Goal: Use online tool/utility: Utilize a website feature to perform a specific function

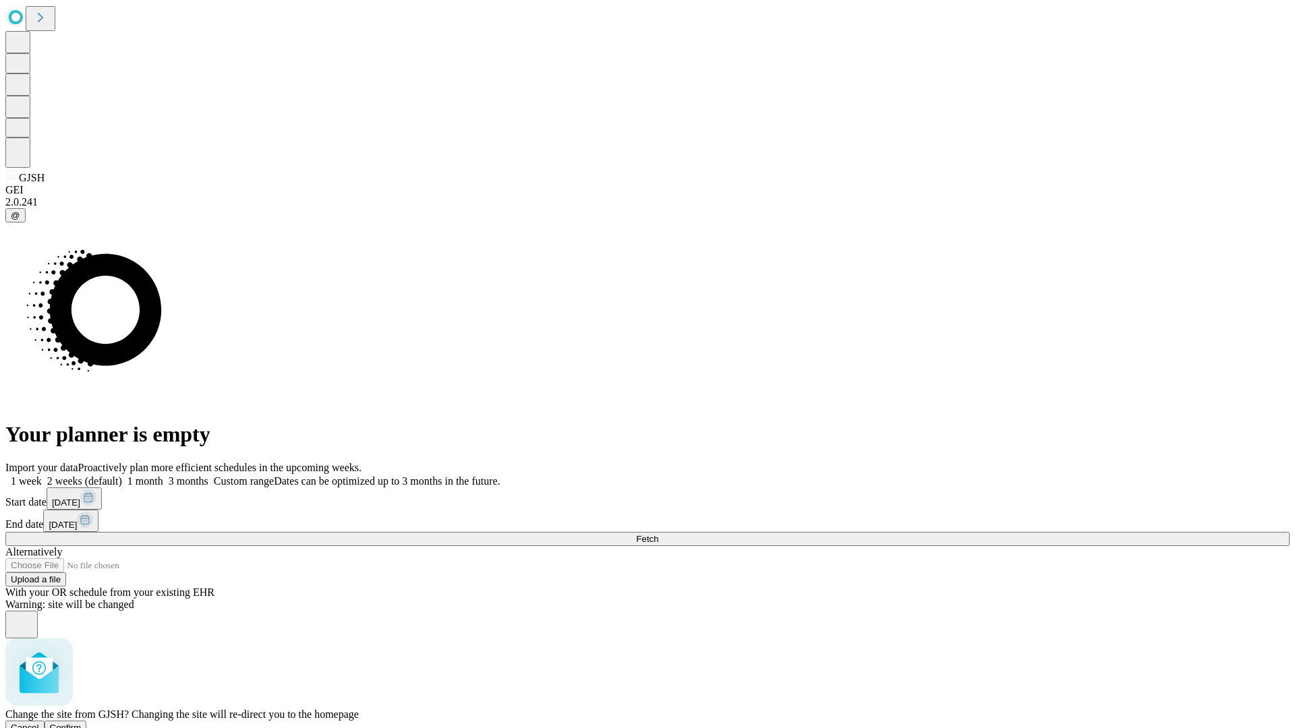
click at [82, 723] on span "Confirm" at bounding box center [66, 728] width 32 height 10
click at [42, 475] on label "1 week" at bounding box center [23, 480] width 36 height 11
click at [658, 534] on span "Fetch" at bounding box center [647, 539] width 22 height 10
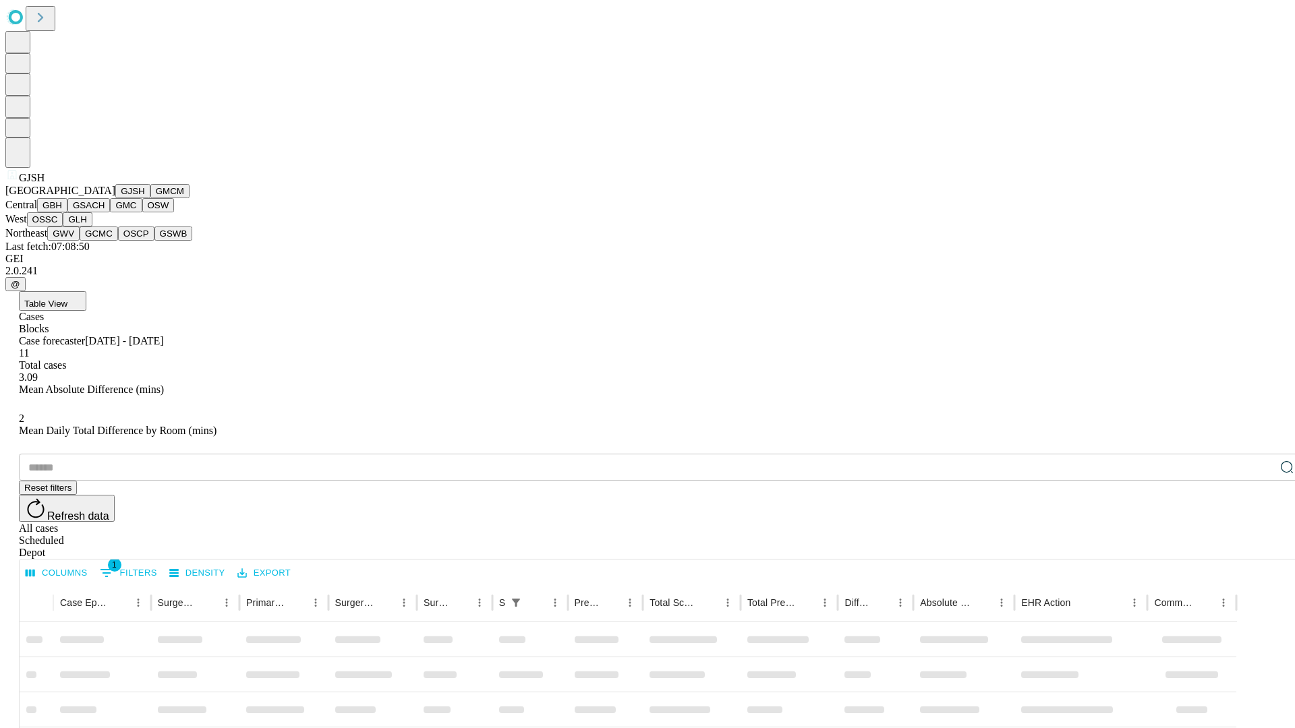
click at [150, 198] on button "GMCM" at bounding box center [169, 191] width 39 height 14
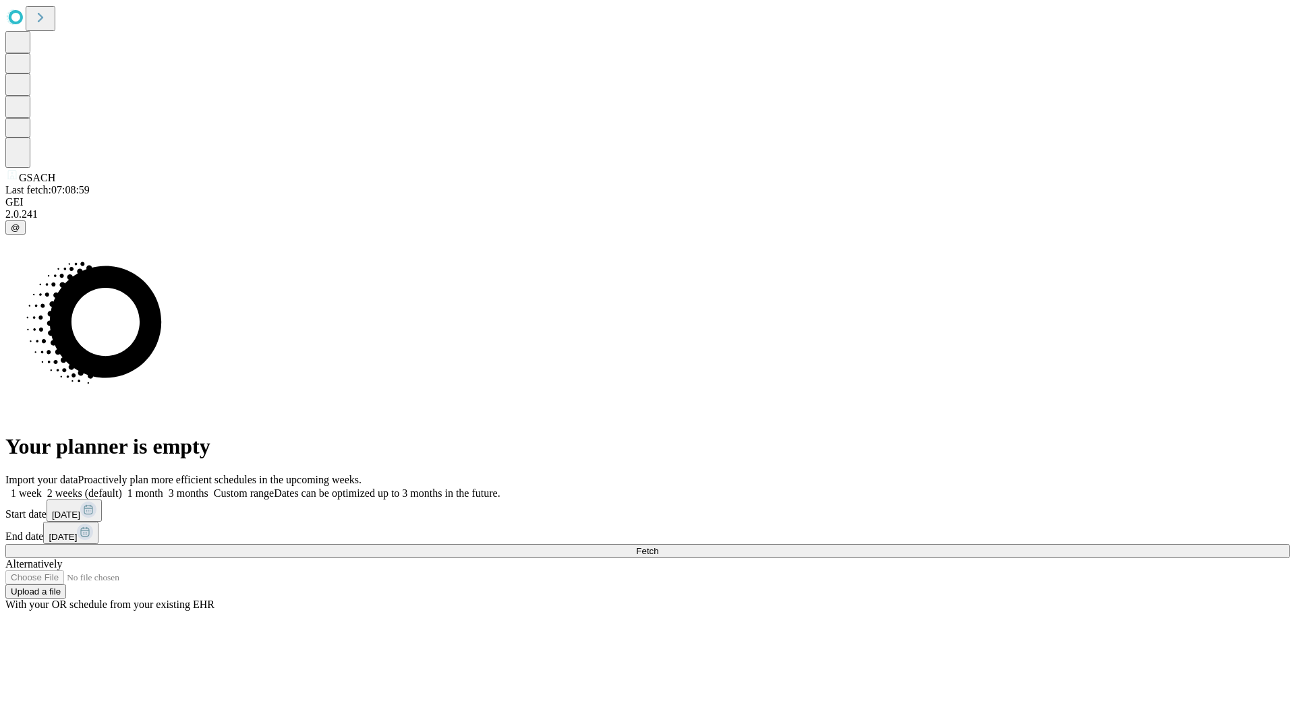
click at [42, 487] on label "1 week" at bounding box center [23, 492] width 36 height 11
click at [658, 546] on span "Fetch" at bounding box center [647, 551] width 22 height 10
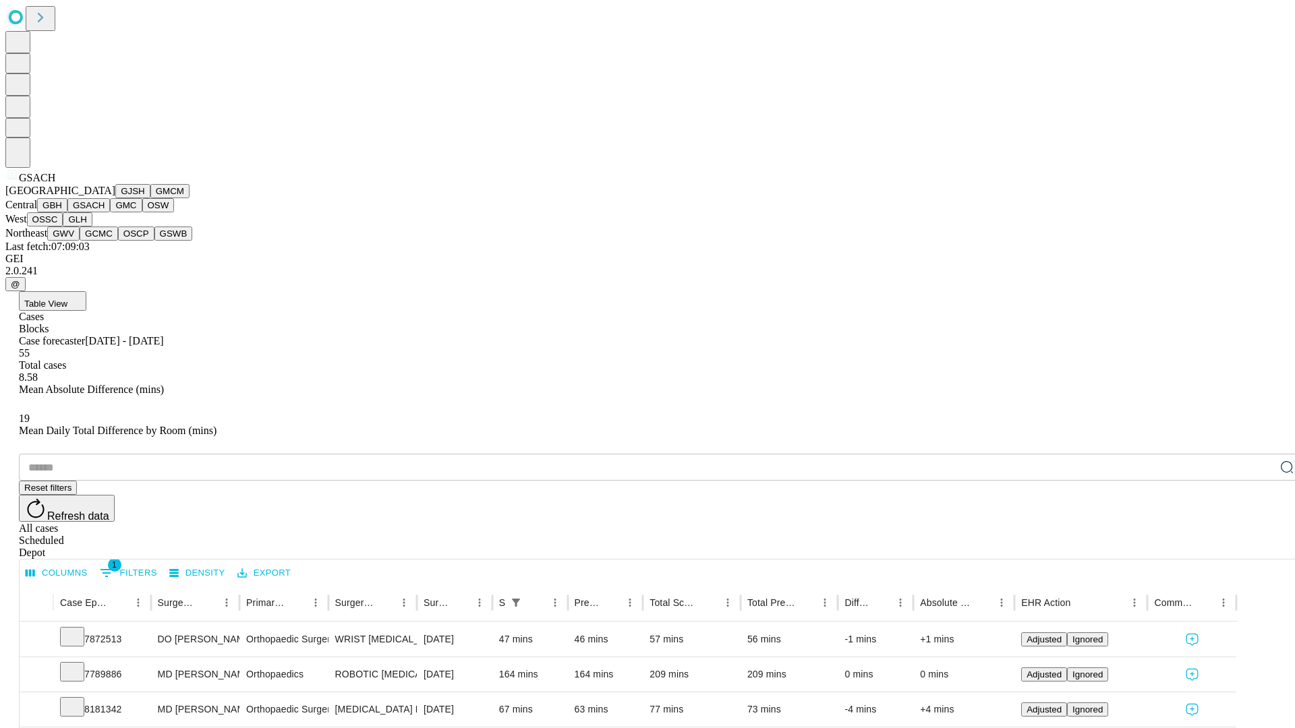
click at [110, 212] on button "GMC" at bounding box center [126, 205] width 32 height 14
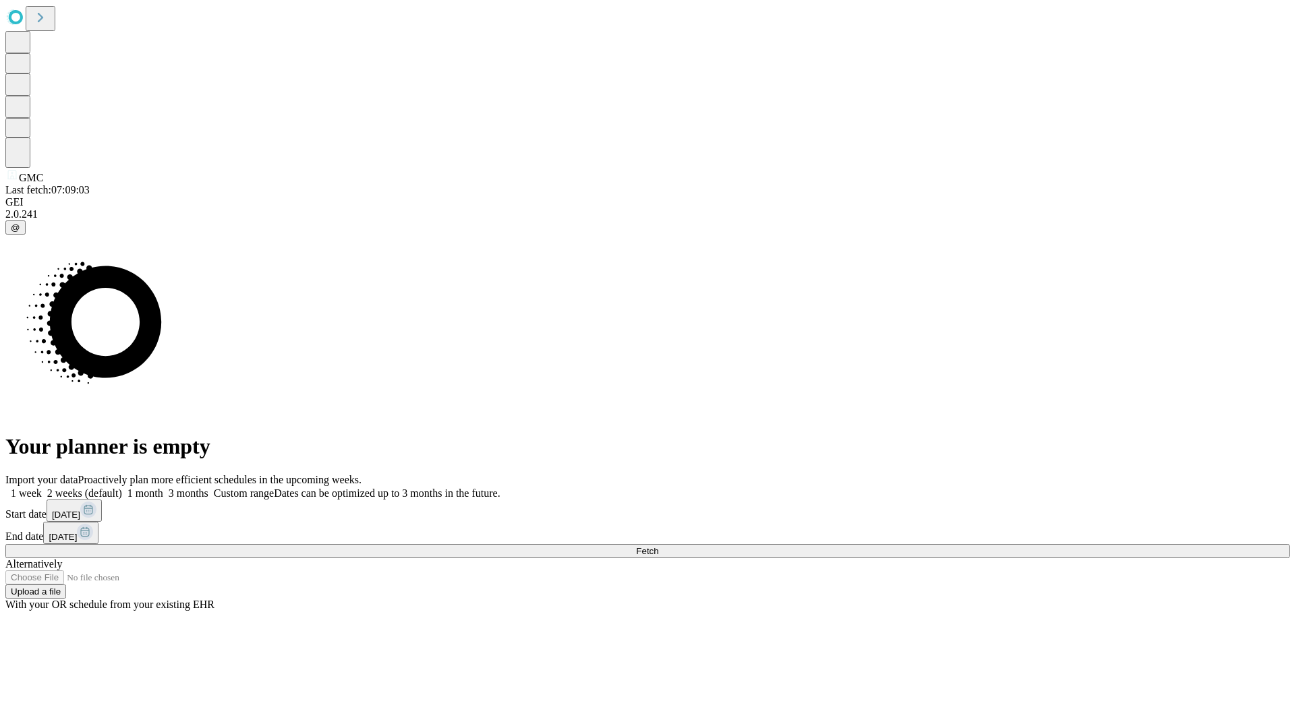
click at [42, 487] on label "1 week" at bounding box center [23, 492] width 36 height 11
click at [658, 546] on span "Fetch" at bounding box center [647, 551] width 22 height 10
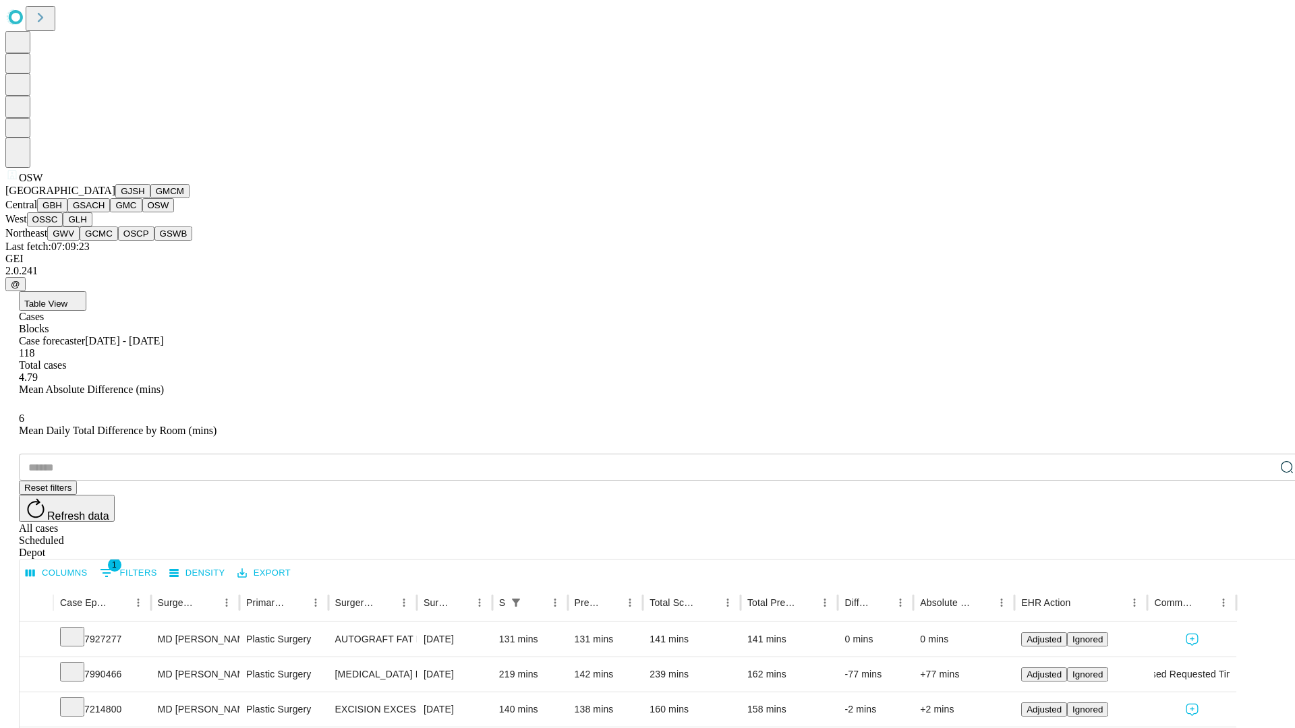
click at [63, 227] on button "OSSC" at bounding box center [45, 219] width 36 height 14
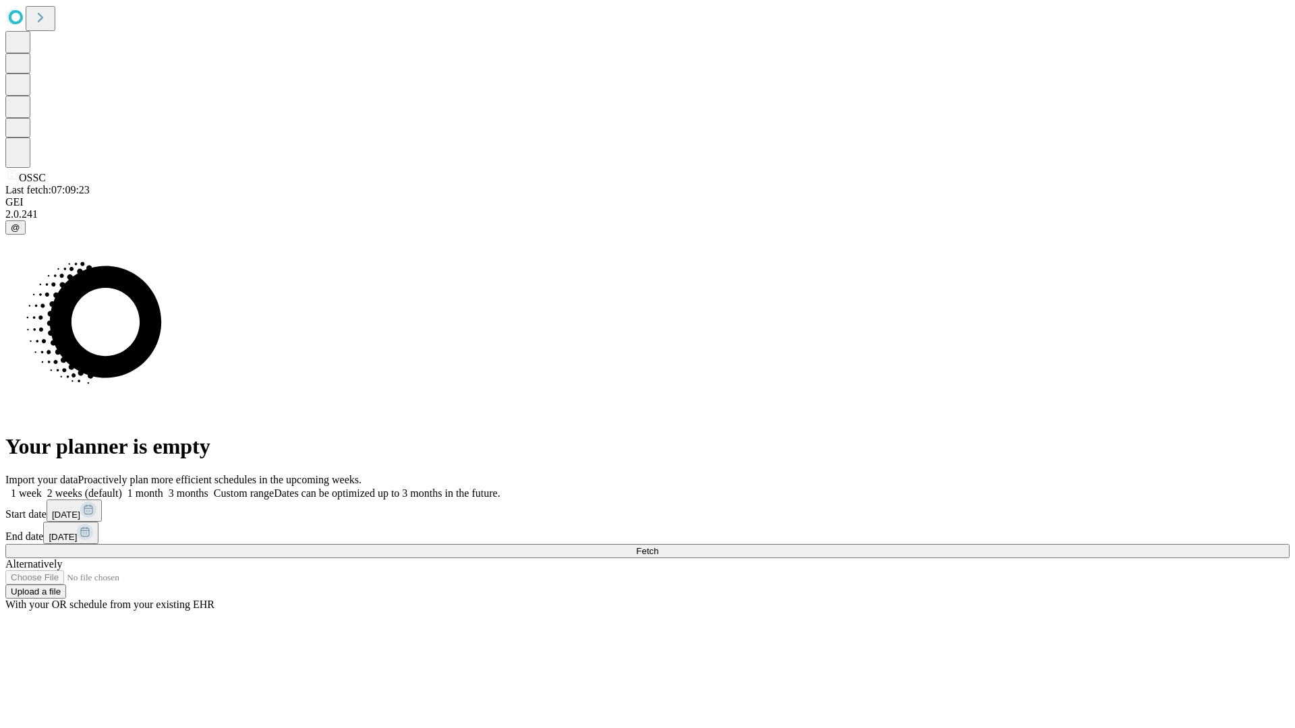
click at [42, 487] on label "1 week" at bounding box center [23, 492] width 36 height 11
click at [658, 546] on span "Fetch" at bounding box center [647, 551] width 22 height 10
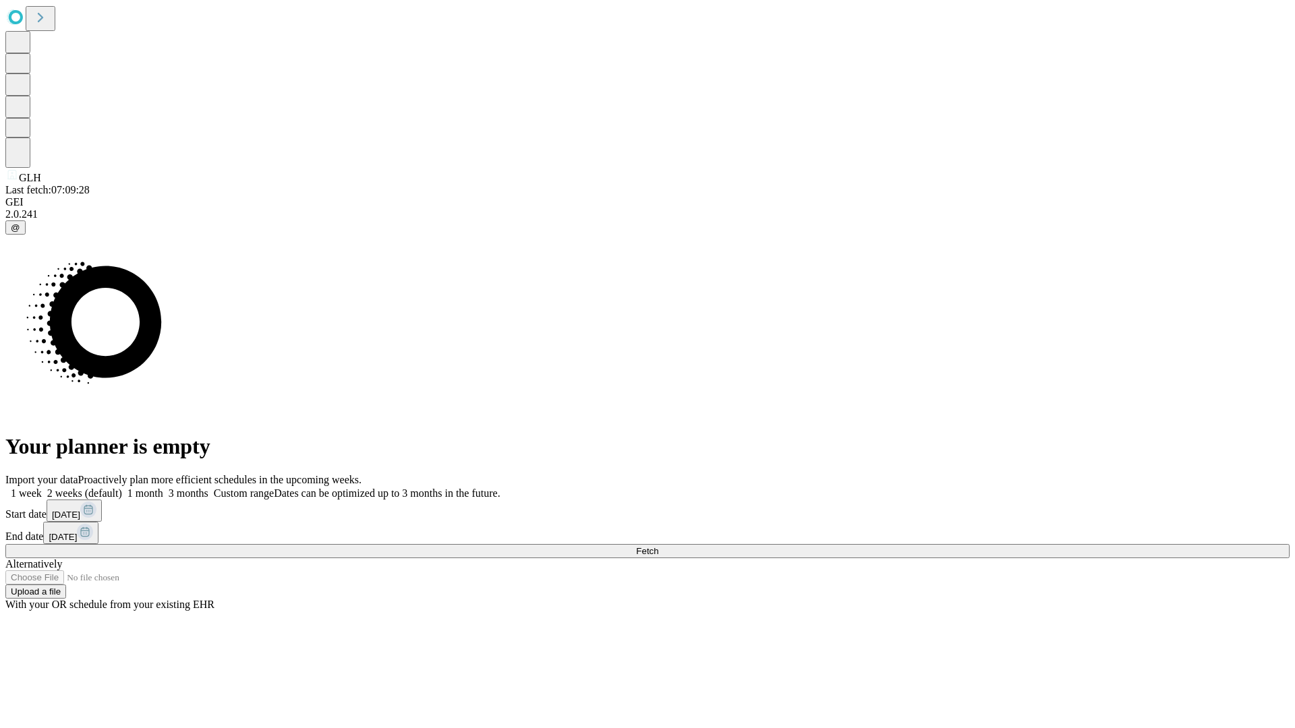
click at [658, 546] on span "Fetch" at bounding box center [647, 551] width 22 height 10
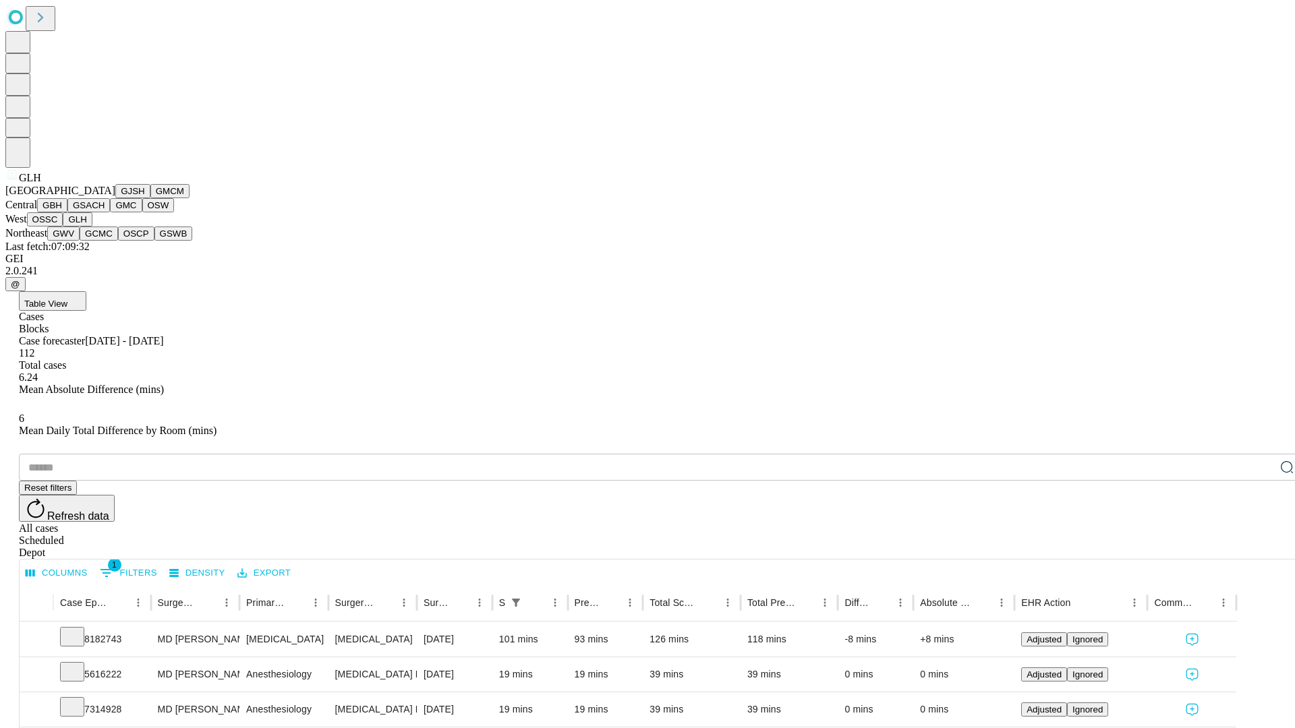
click at [80, 241] on button "GWV" at bounding box center [63, 234] width 32 height 14
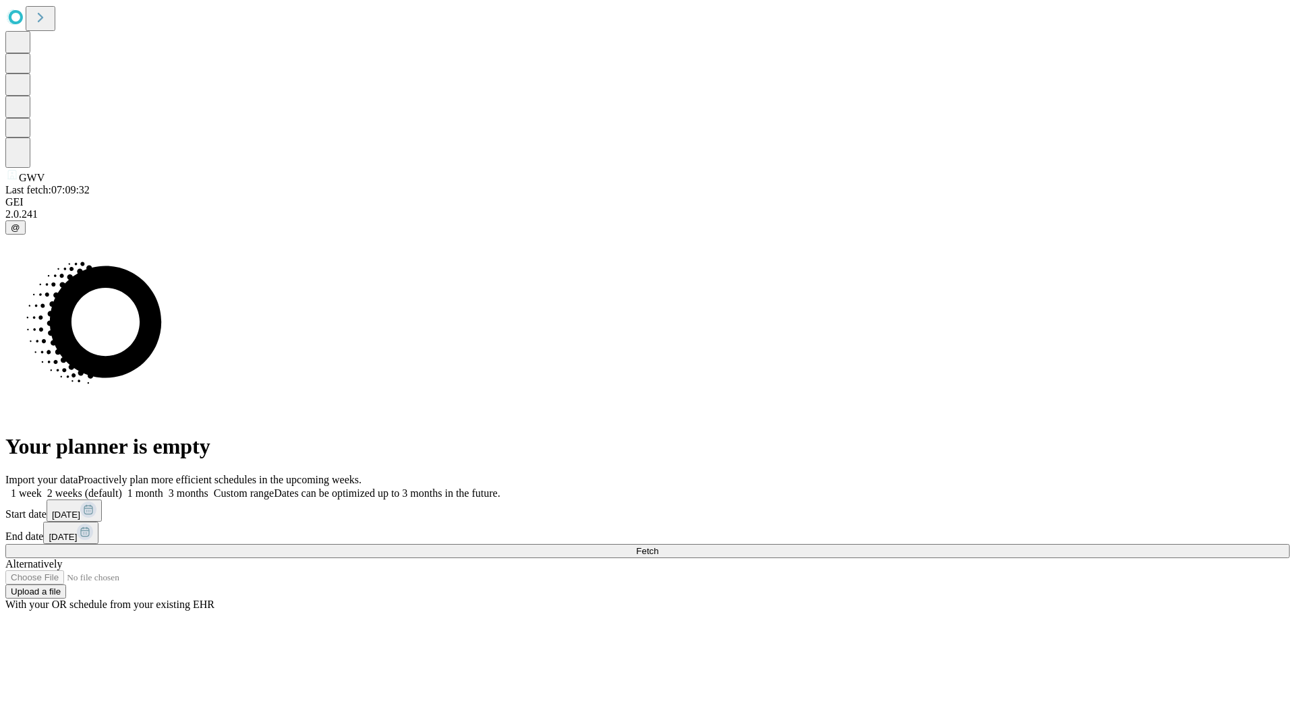
click at [42, 487] on label "1 week" at bounding box center [23, 492] width 36 height 11
click at [658, 546] on span "Fetch" at bounding box center [647, 551] width 22 height 10
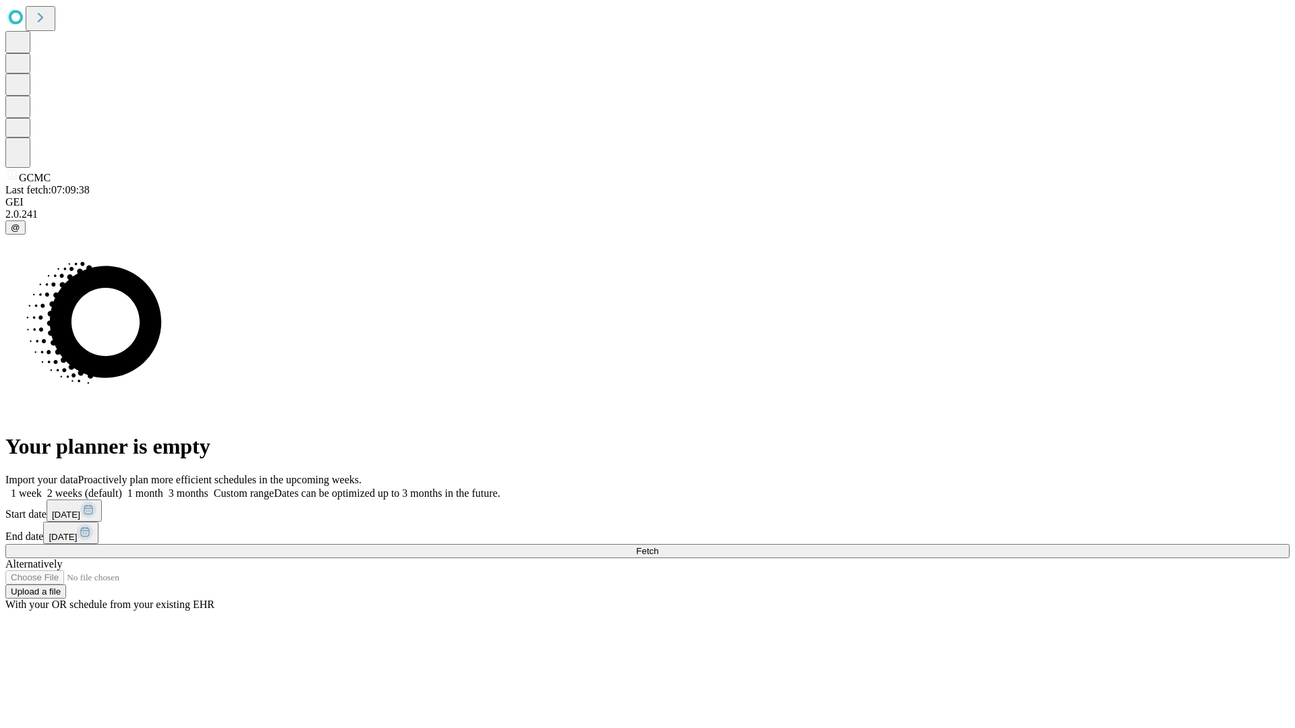
click at [42, 487] on label "1 week" at bounding box center [23, 492] width 36 height 11
click at [658, 546] on span "Fetch" at bounding box center [647, 551] width 22 height 10
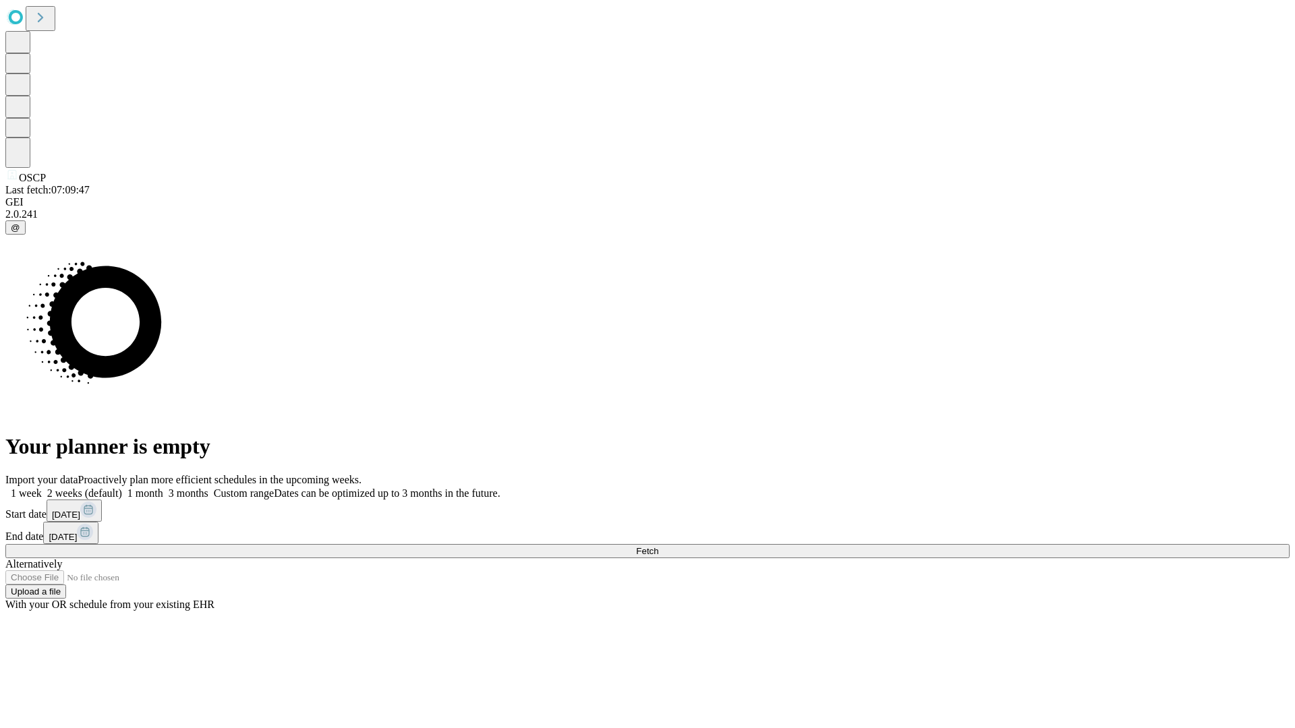
click at [42, 487] on label "1 week" at bounding box center [23, 492] width 36 height 11
click at [658, 546] on span "Fetch" at bounding box center [647, 551] width 22 height 10
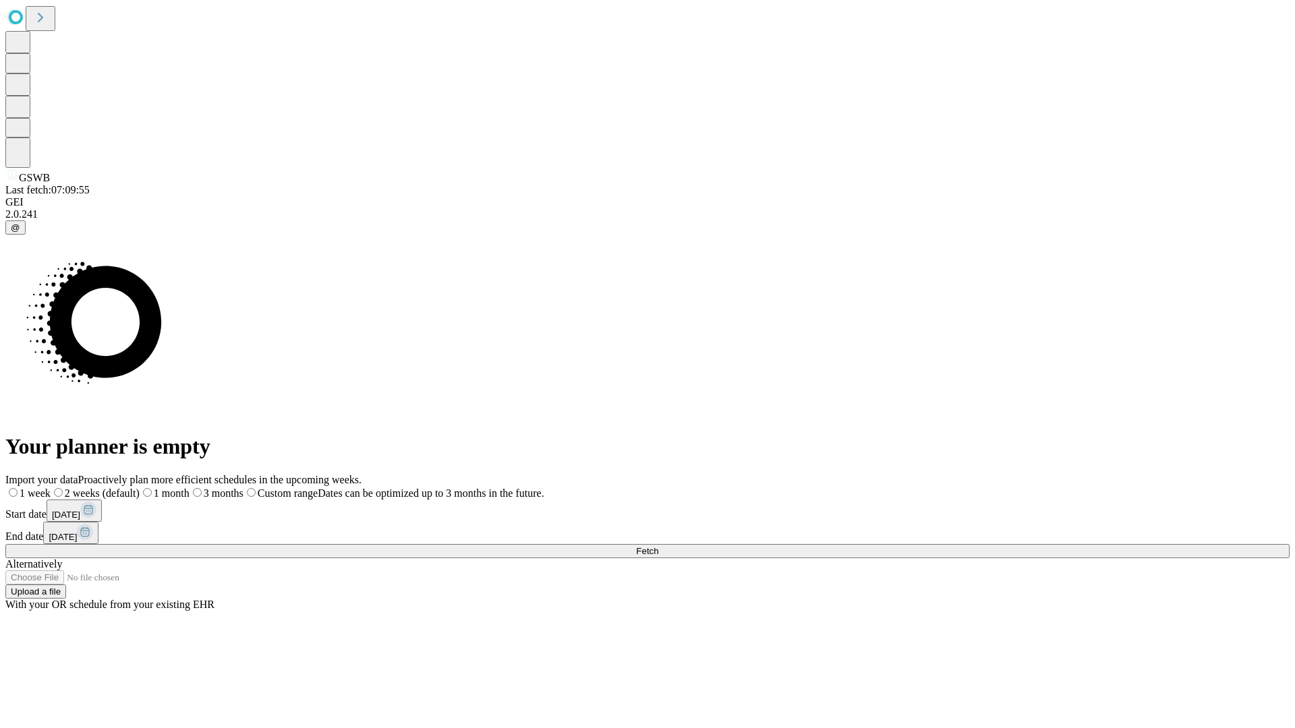
click at [51, 487] on label "1 week" at bounding box center [27, 492] width 45 height 11
click at [658, 546] on span "Fetch" at bounding box center [647, 551] width 22 height 10
